Goal: Find specific page/section: Find specific page/section

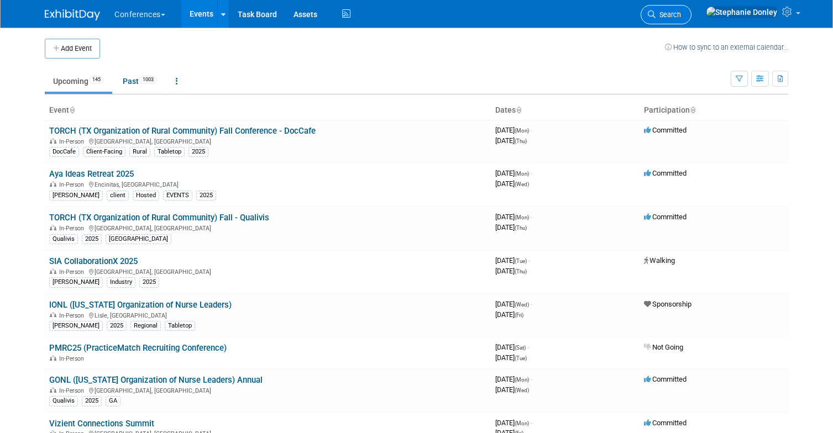
click at [655, 14] on icon at bounding box center [652, 14] width 8 height 8
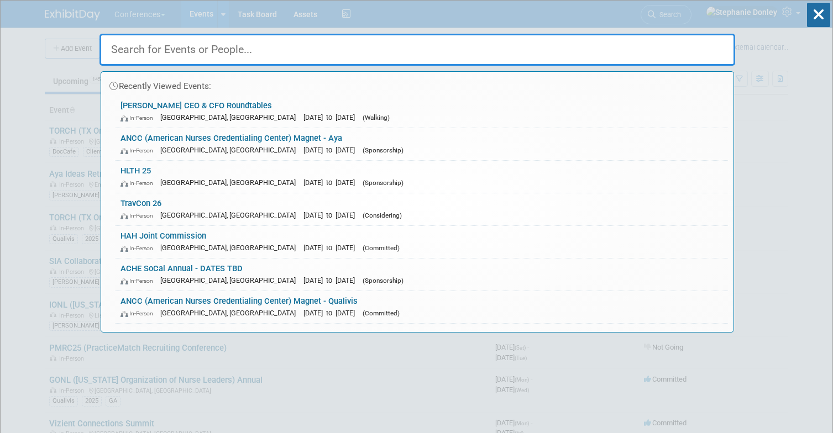
click at [598, 49] on input "text" at bounding box center [416, 50] width 635 height 32
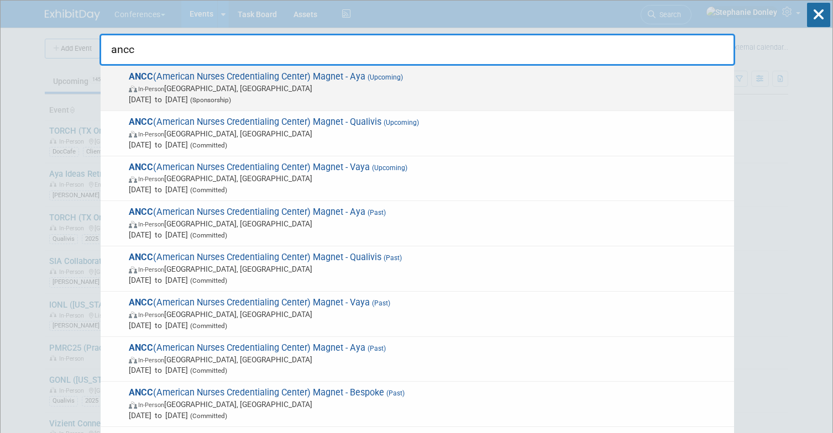
type input "ancc"
click at [228, 77] on span "ANCC (American Nurses Credentialing Center) Magnet - [PERSON_NAME] (Upcoming) I…" at bounding box center [426, 88] width 603 height 34
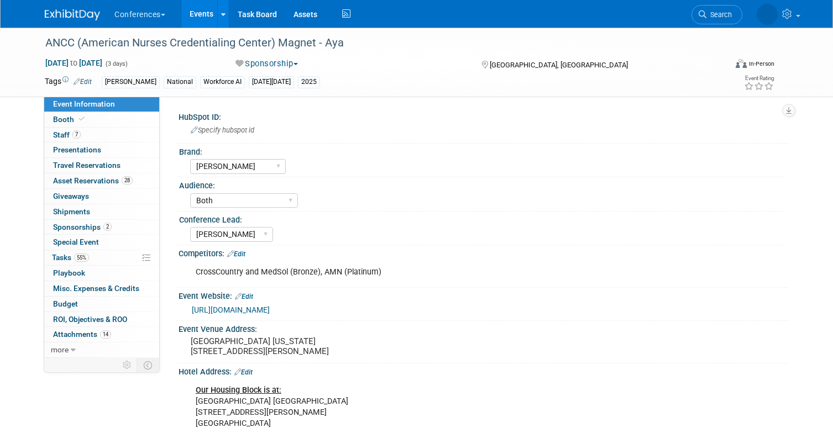
select select "[PERSON_NAME]"
select select "Both"
select select "[PERSON_NAME]"
click at [65, 118] on span "Booth" at bounding box center [70, 119] width 34 height 9
select select "20'x30'"
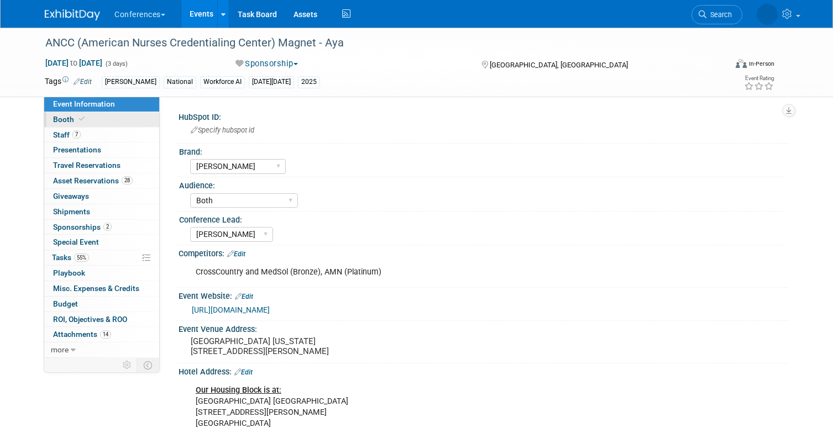
select select "Yes"
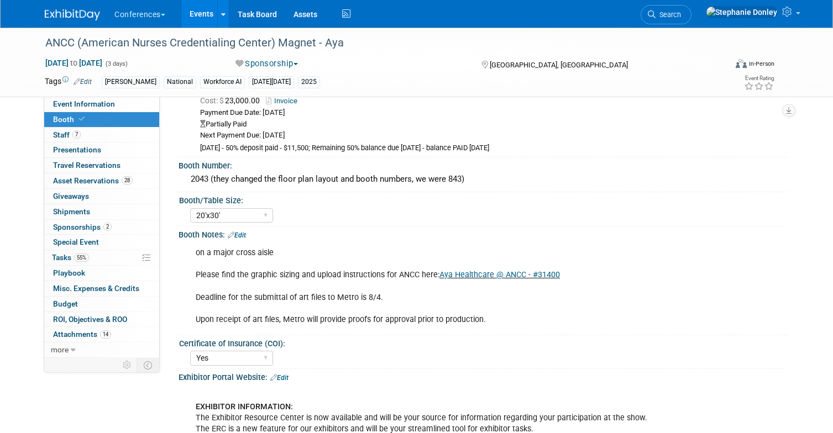
scroll to position [39, 0]
